Goal: Information Seeking & Learning: Learn about a topic

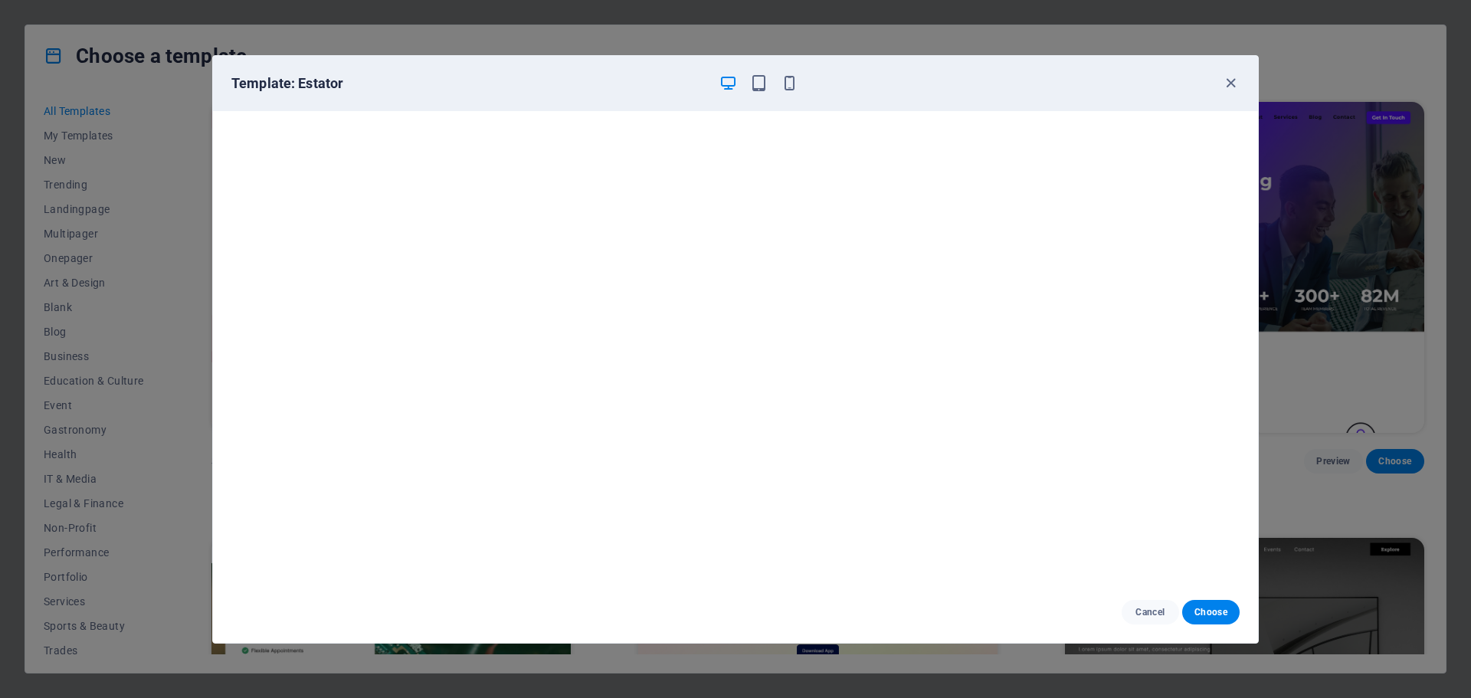
scroll to position [4368, 0]
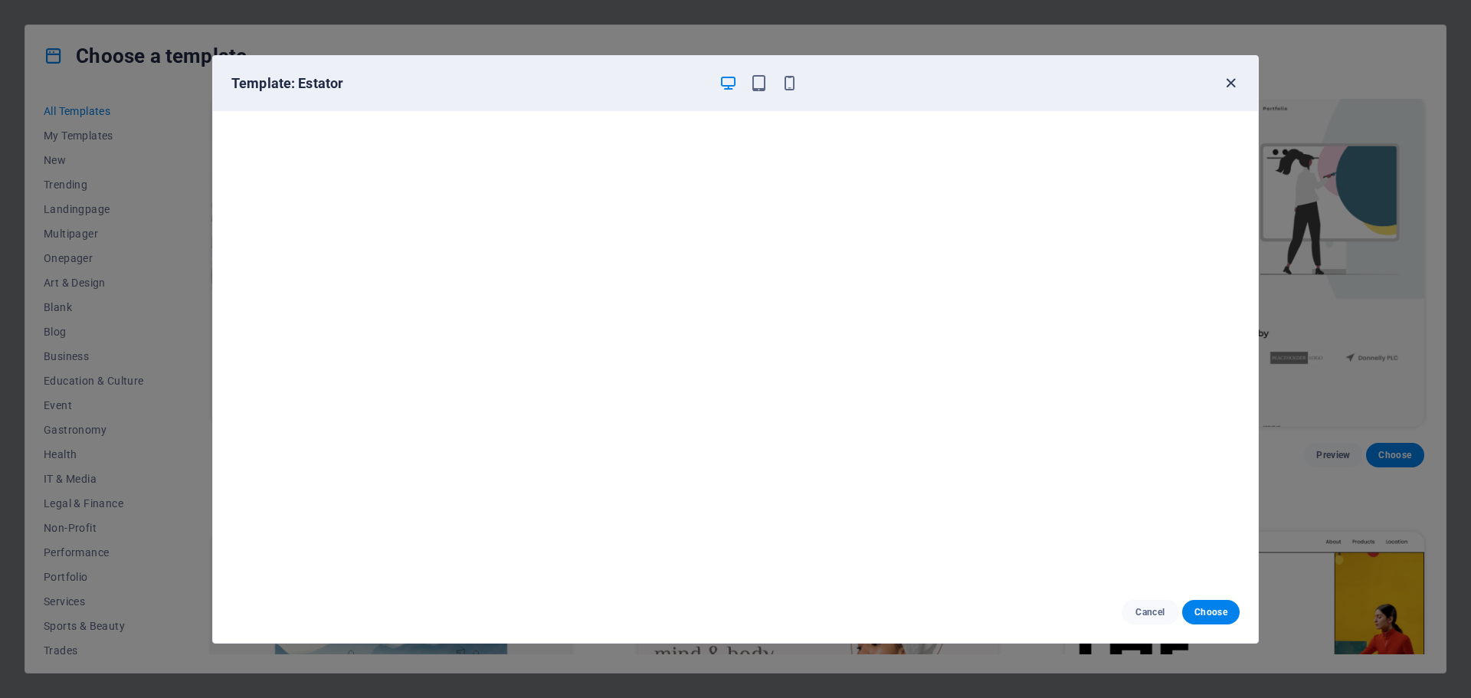
click at [1225, 84] on icon "button" at bounding box center [1231, 83] width 18 height 18
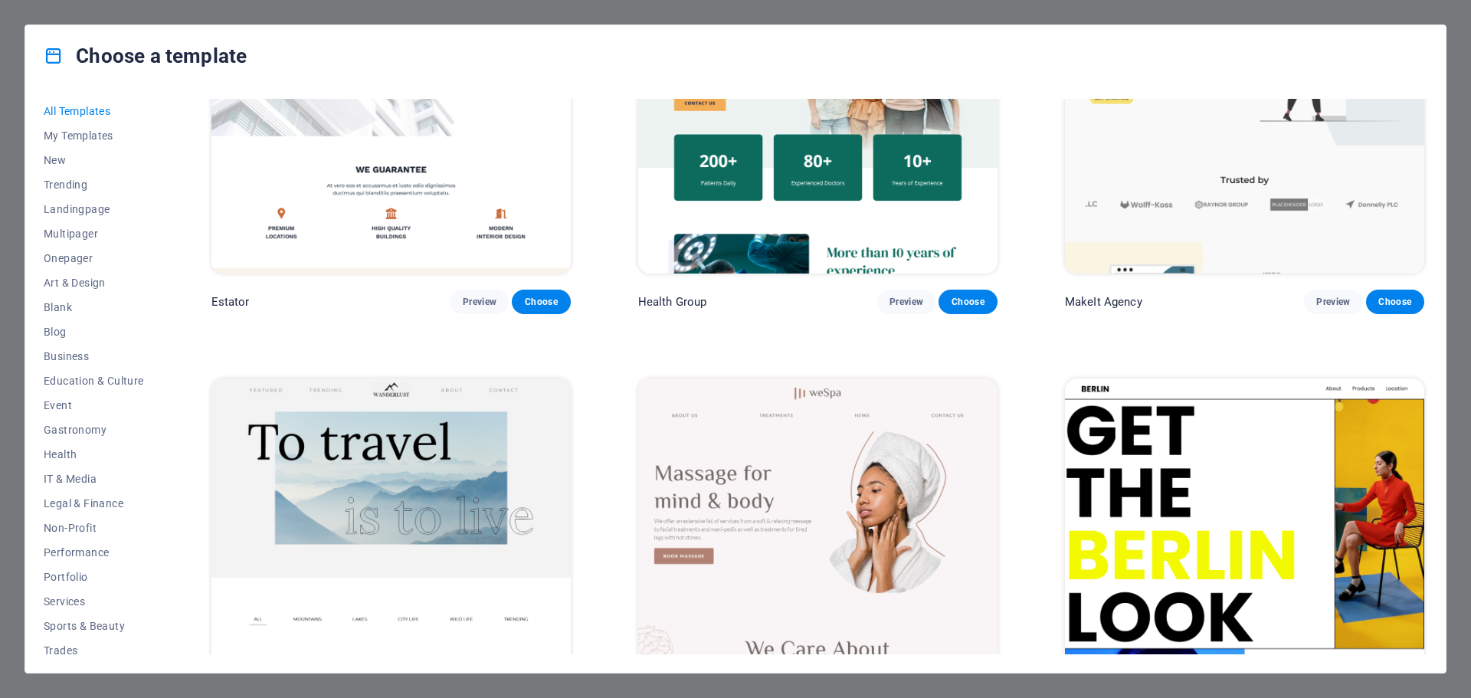
scroll to position [4445, 0]
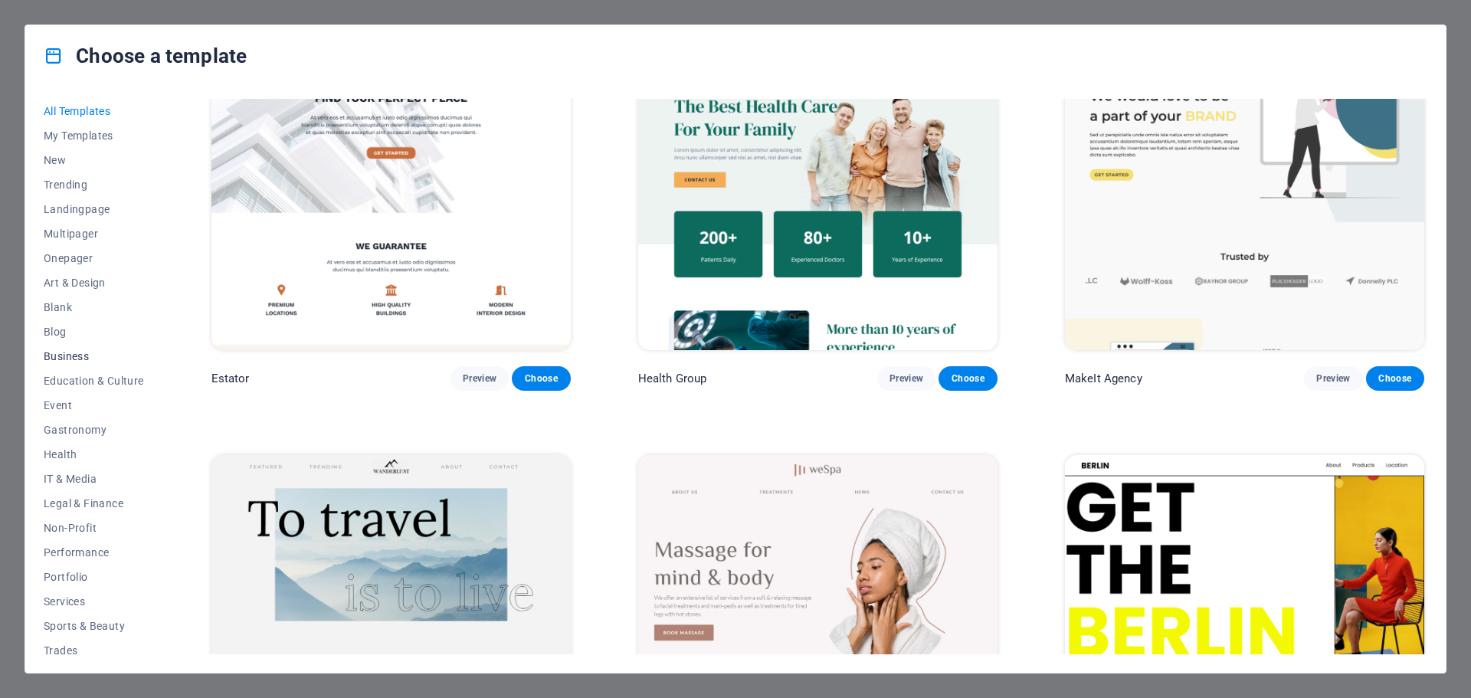
click at [67, 350] on span "Business" at bounding box center [94, 356] width 100 height 12
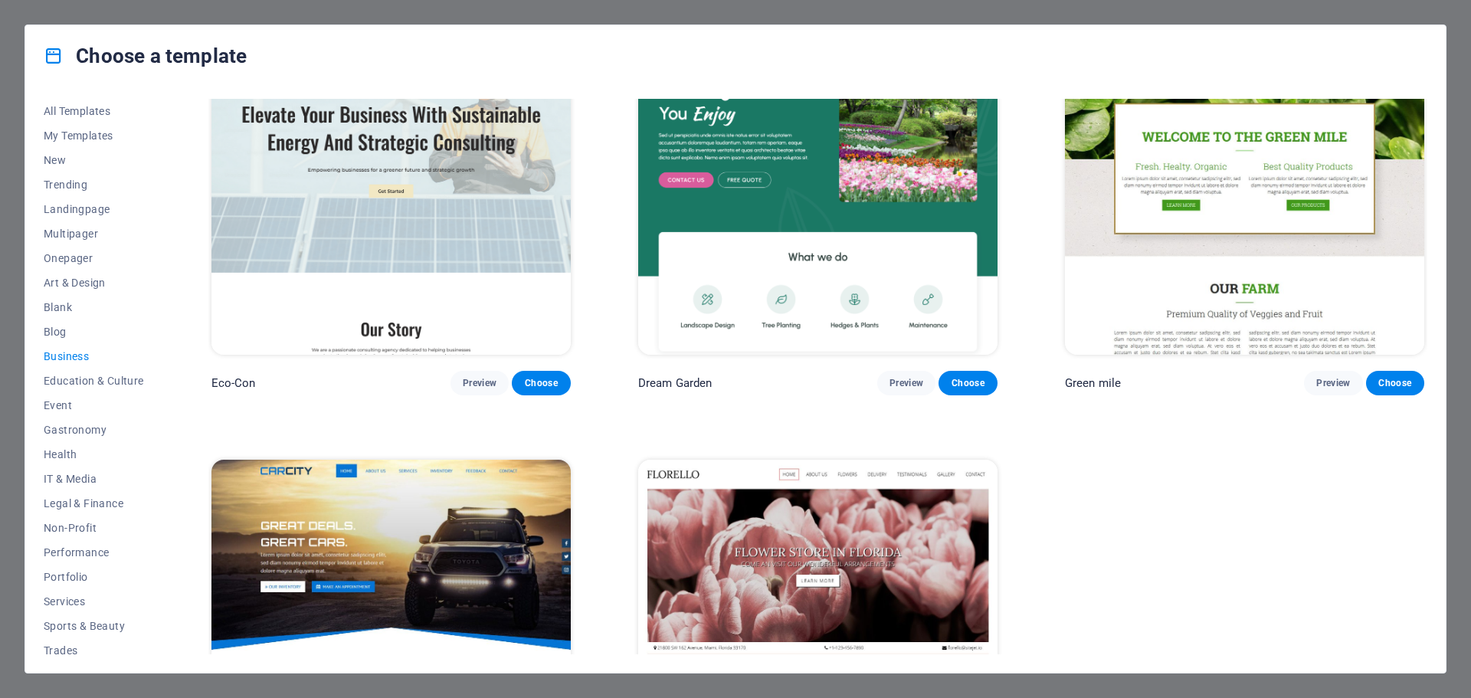
scroll to position [0, 0]
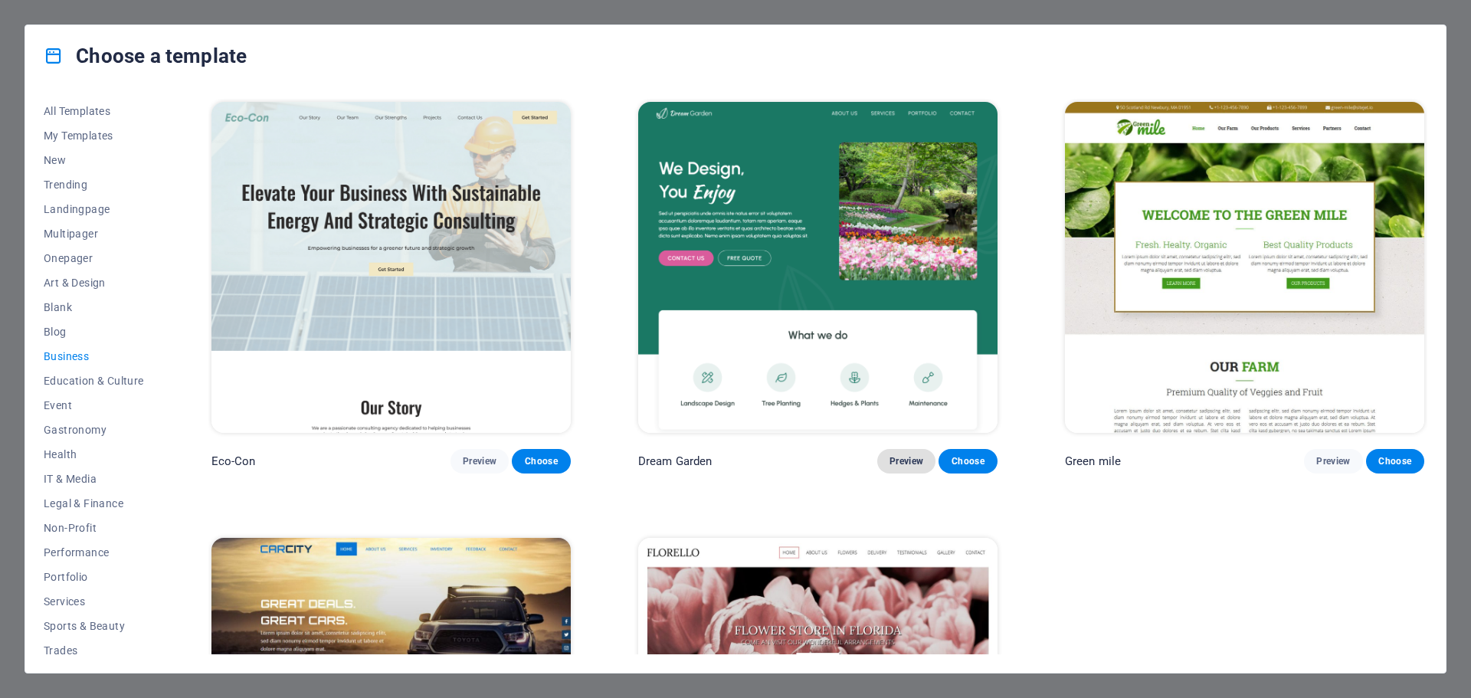
click at [908, 456] on span "Preview" at bounding box center [907, 461] width 34 height 12
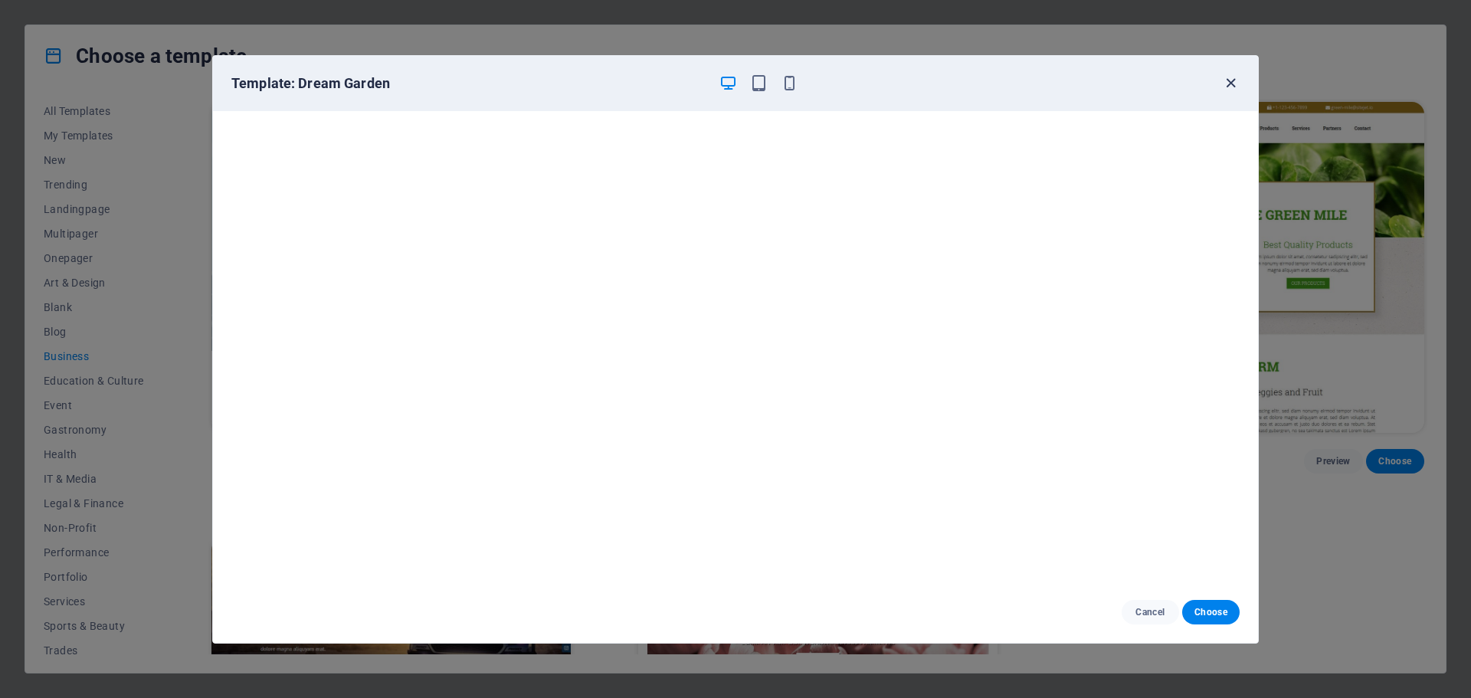
click at [1229, 90] on icon "button" at bounding box center [1231, 83] width 18 height 18
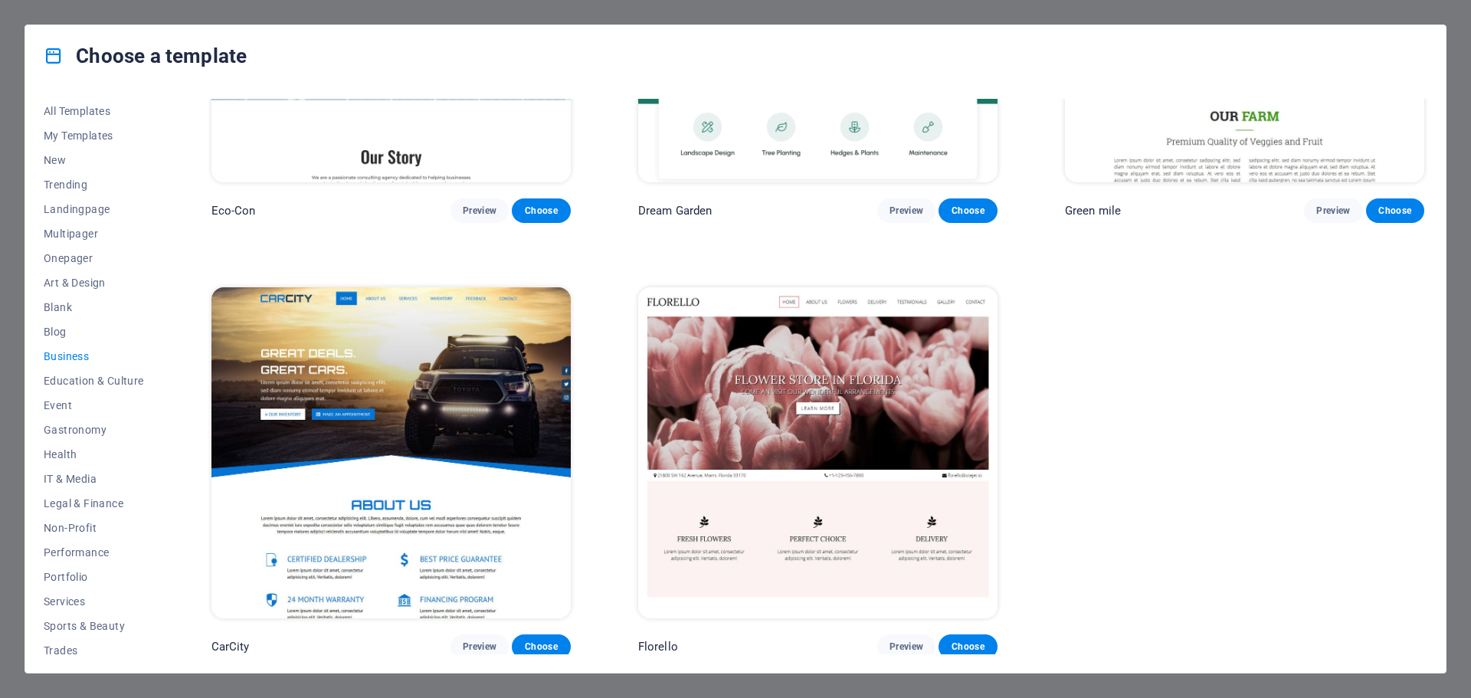
scroll to position [252, 0]
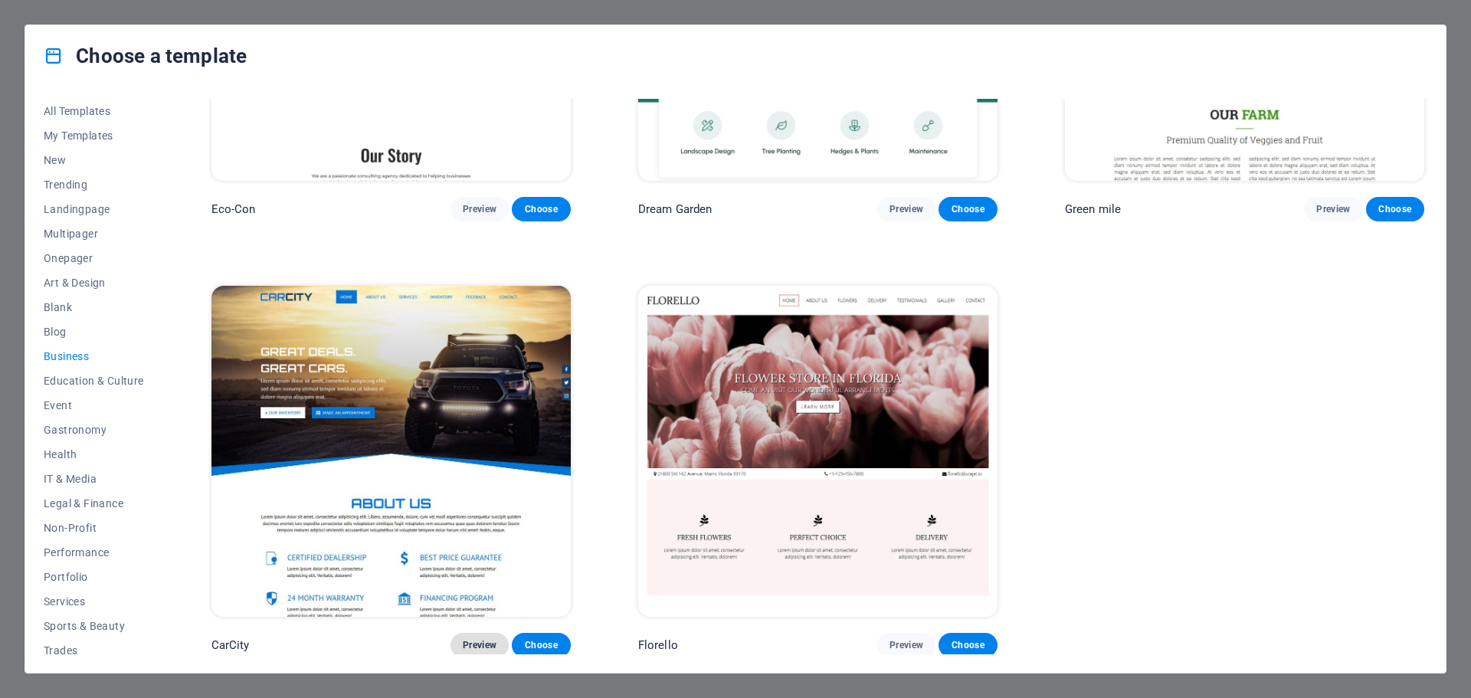
click at [490, 634] on button "Preview" at bounding box center [480, 645] width 58 height 25
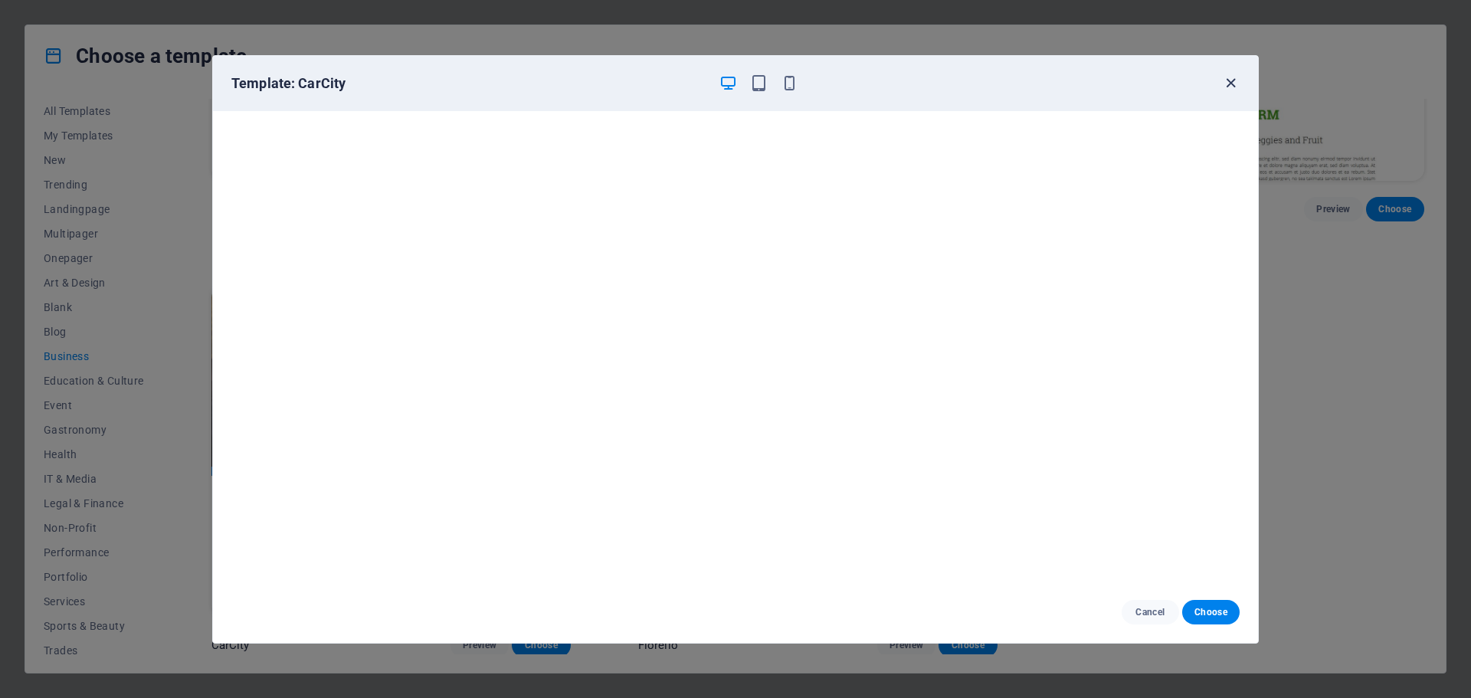
click at [1230, 80] on icon "button" at bounding box center [1231, 83] width 18 height 18
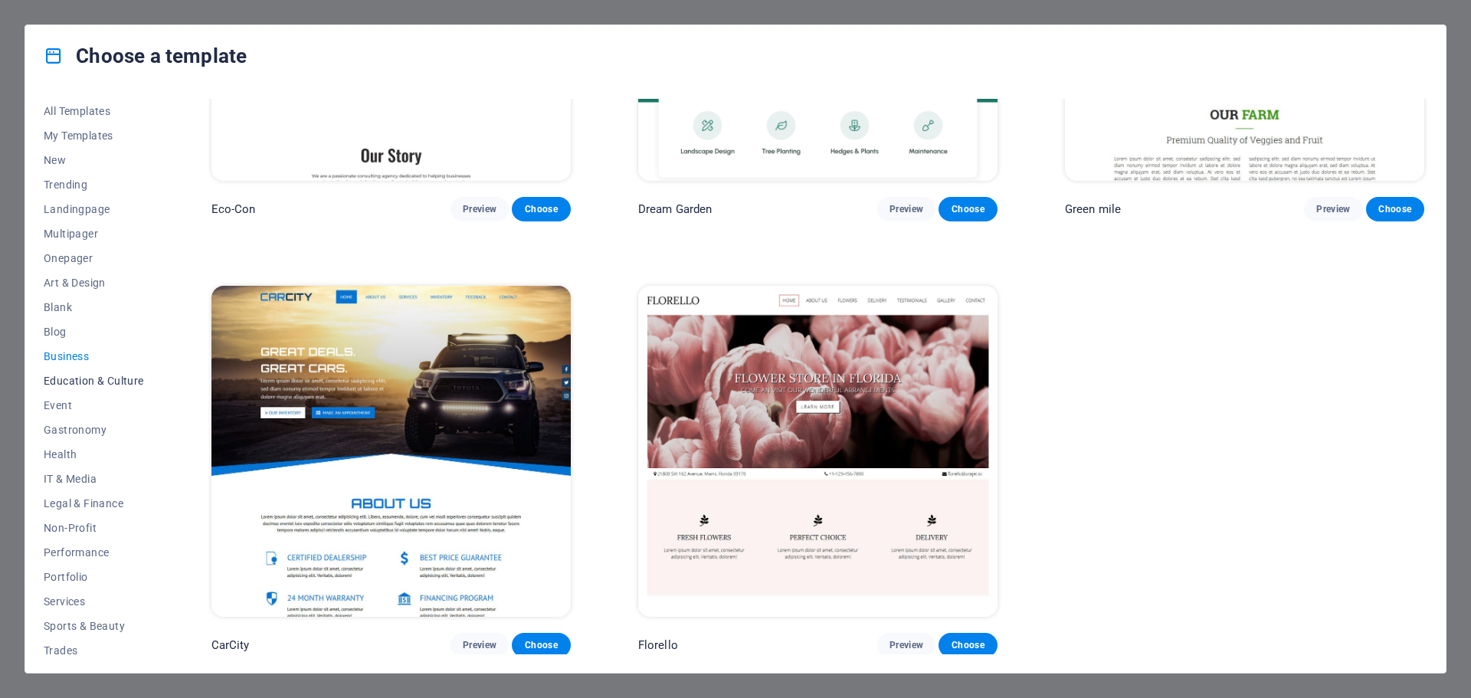
click at [94, 379] on span "Education & Culture" at bounding box center [94, 381] width 100 height 12
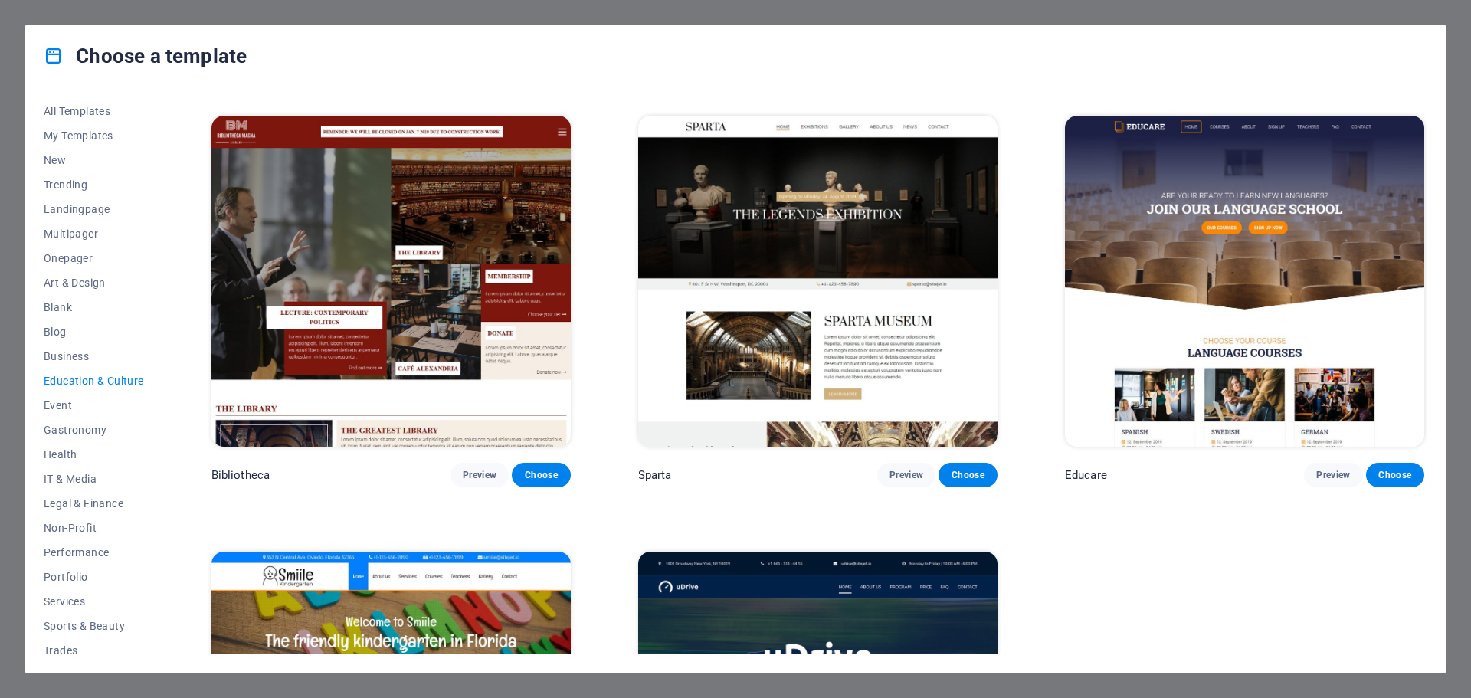
scroll to position [482, 0]
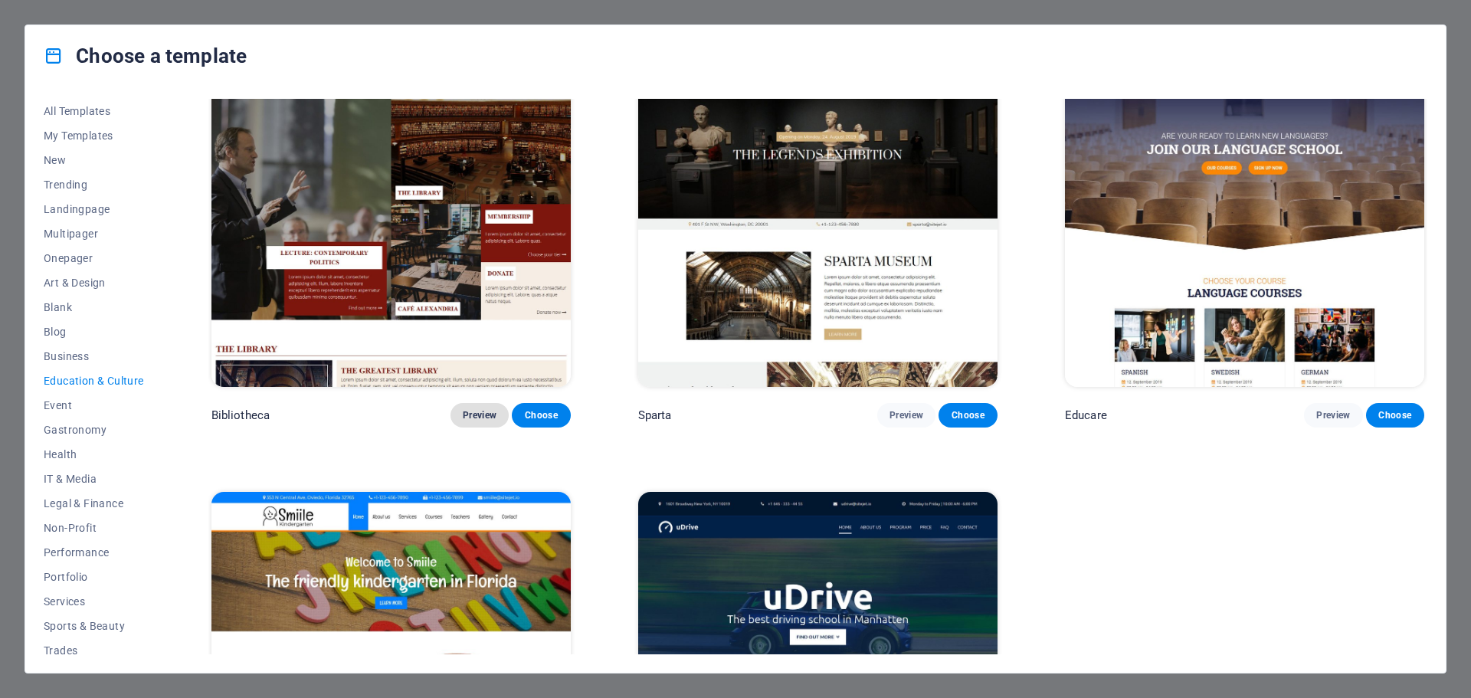
click at [481, 405] on button "Preview" at bounding box center [480, 415] width 58 height 25
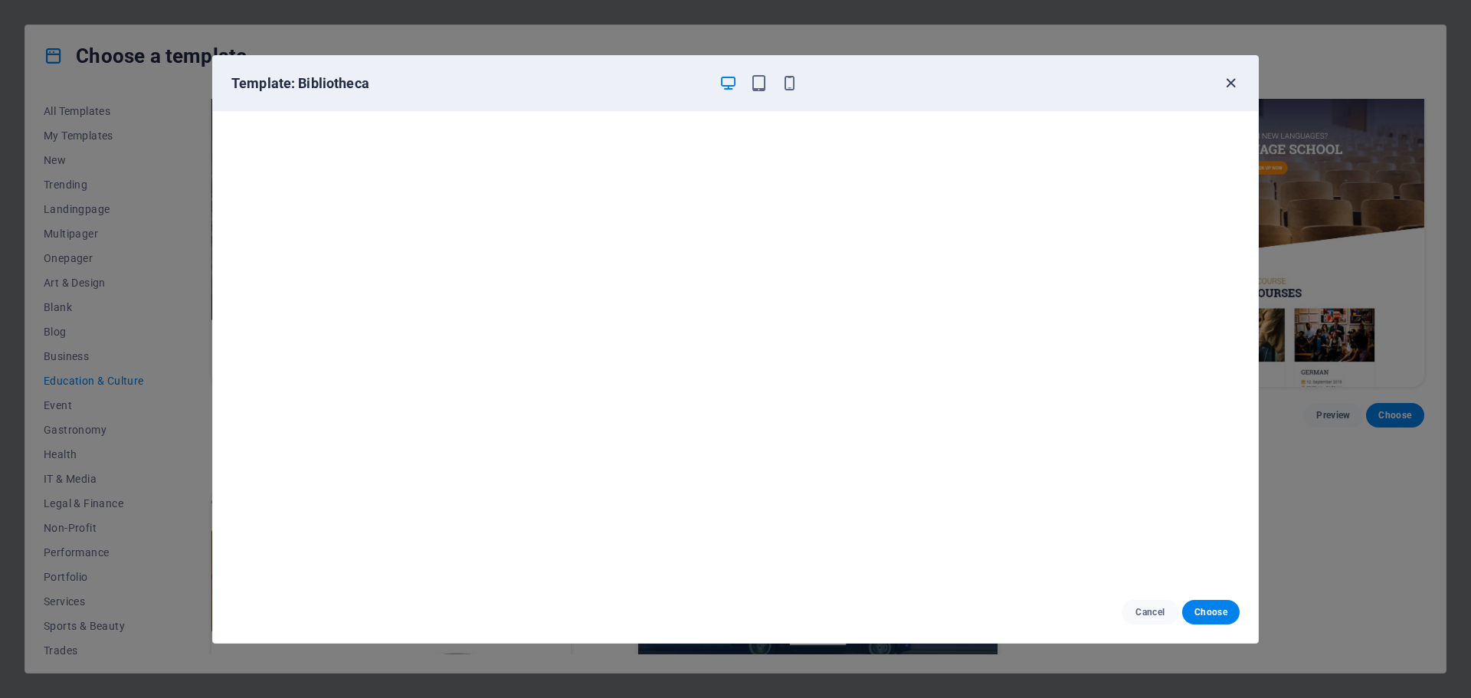
click at [1232, 81] on icon "button" at bounding box center [1231, 83] width 18 height 18
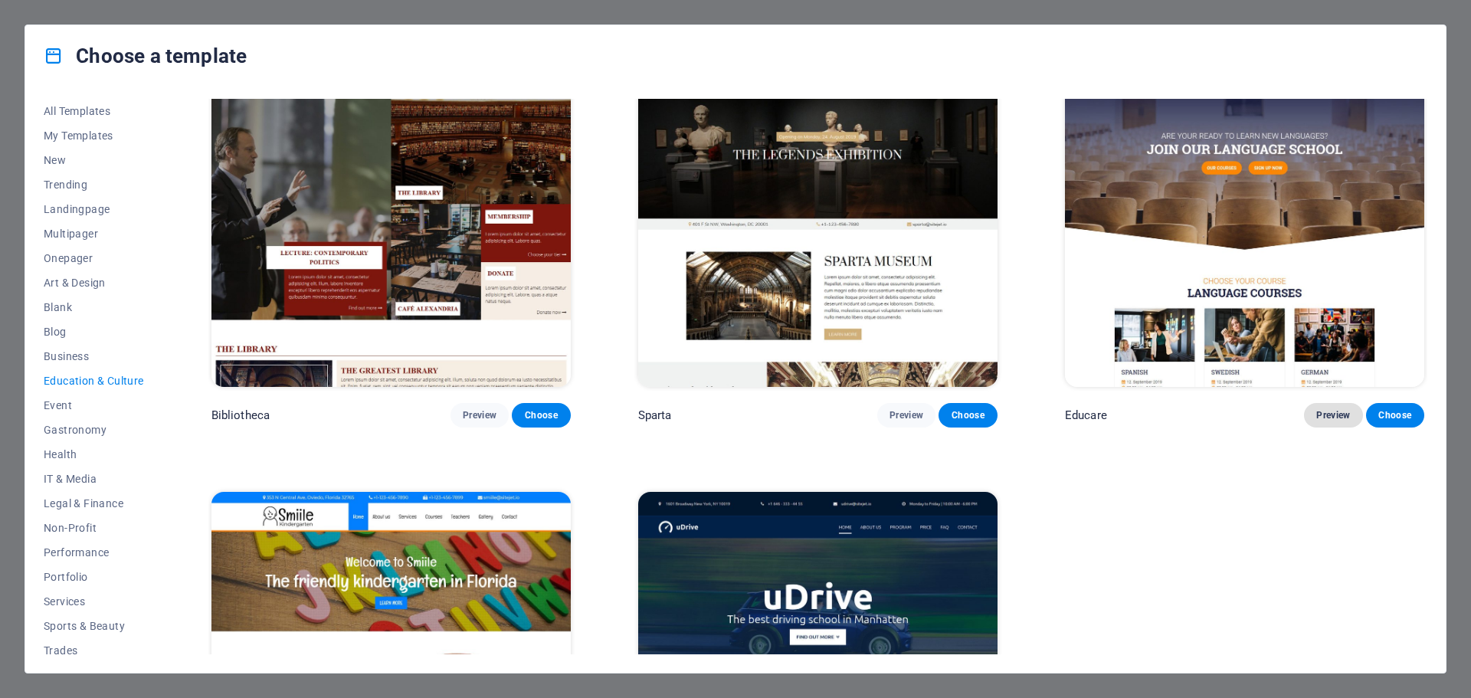
click at [1336, 417] on span "Preview" at bounding box center [1334, 415] width 34 height 12
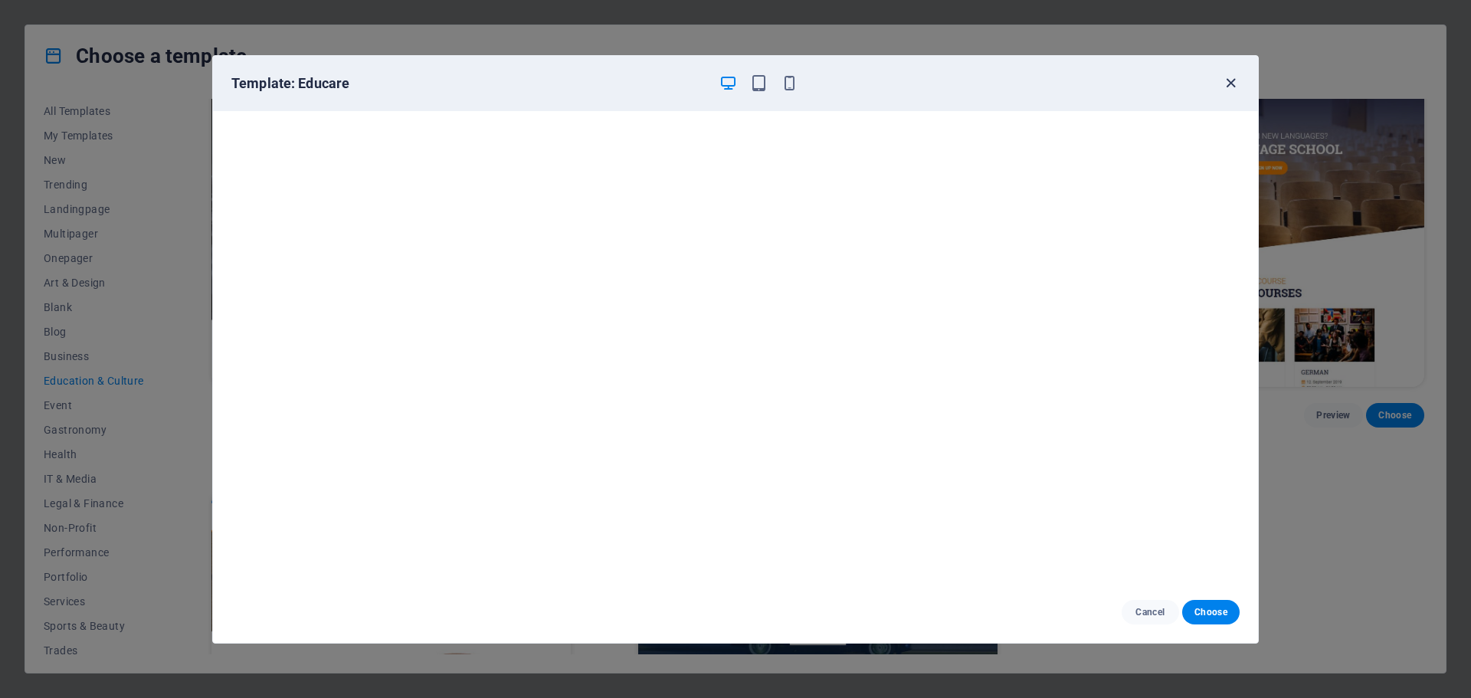
click at [1225, 81] on icon "button" at bounding box center [1231, 83] width 18 height 18
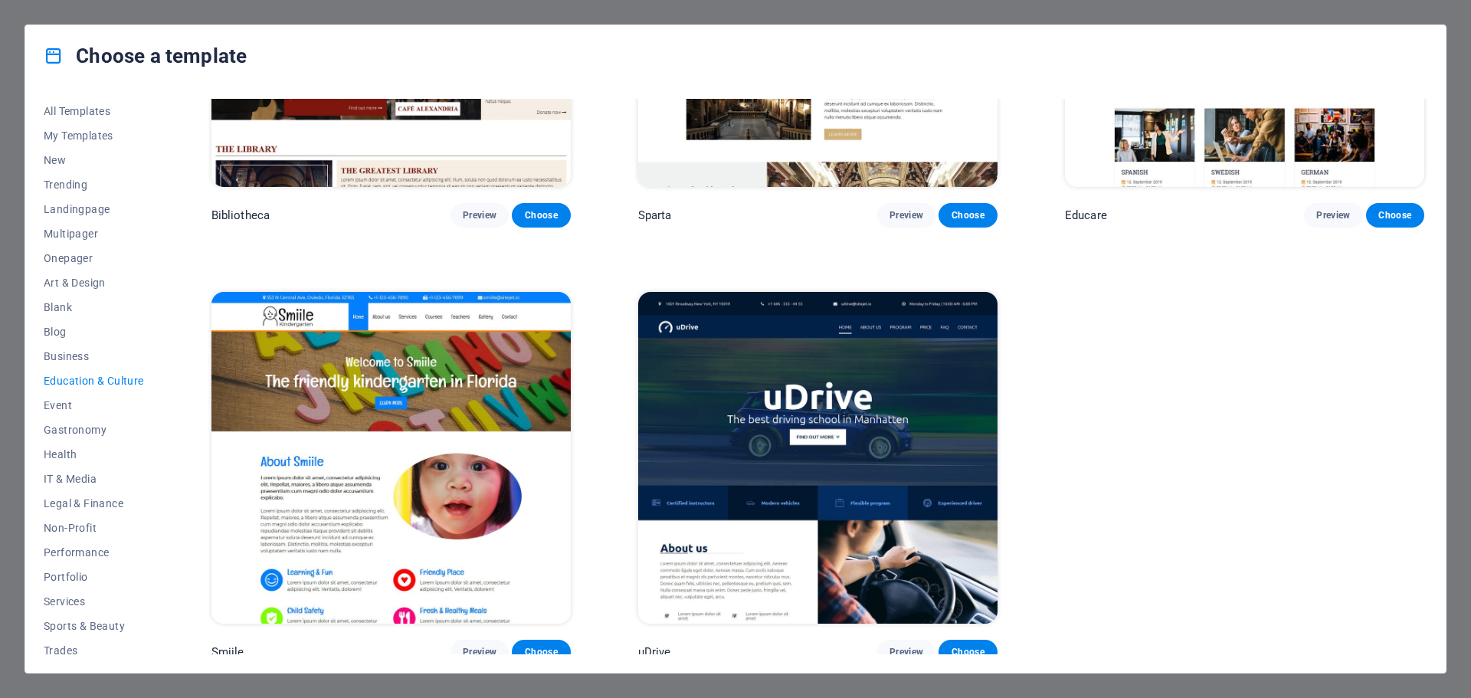
scroll to position [687, 0]
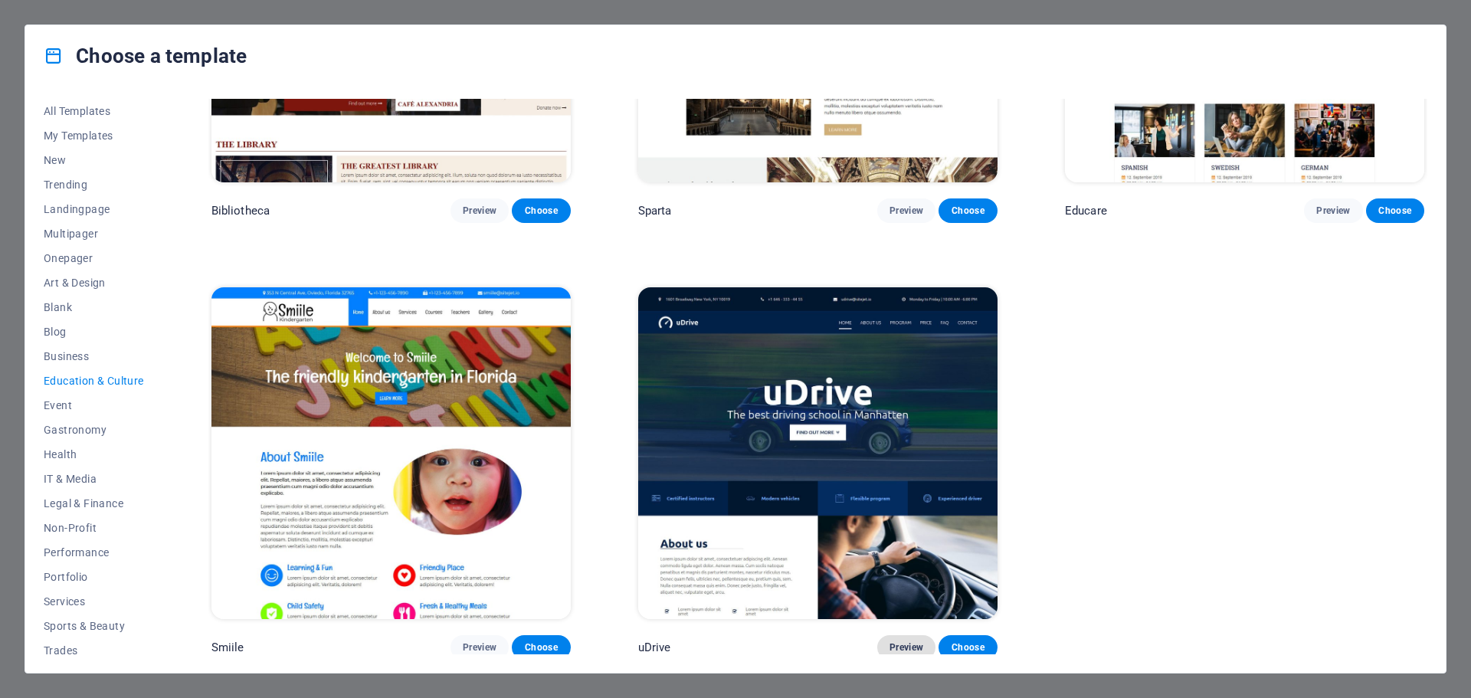
click at [899, 644] on span "Preview" at bounding box center [907, 647] width 34 height 12
